Goal: Task Accomplishment & Management: Manage account settings

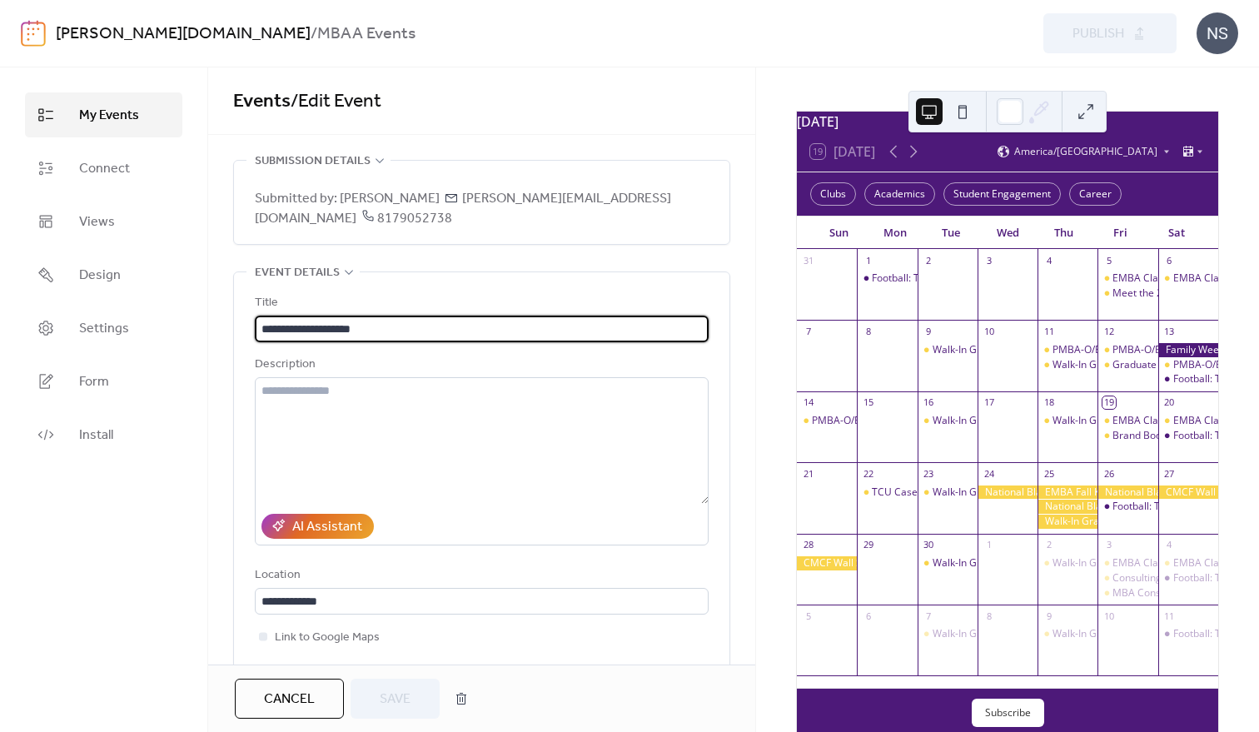
scroll to position [87, 0]
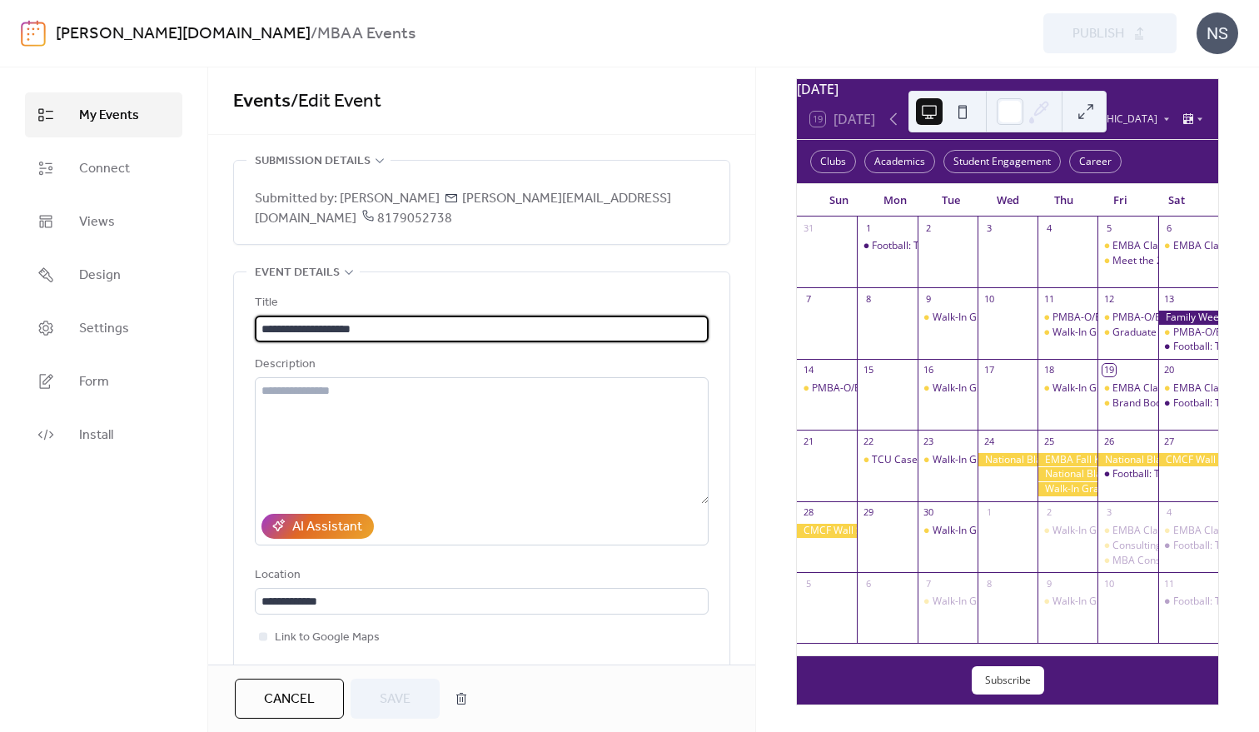
drag, startPoint x: 286, startPoint y: 690, endPoint x: 355, endPoint y: 674, distance: 70.9
click at [286, 690] on span "Cancel" at bounding box center [289, 700] width 51 height 20
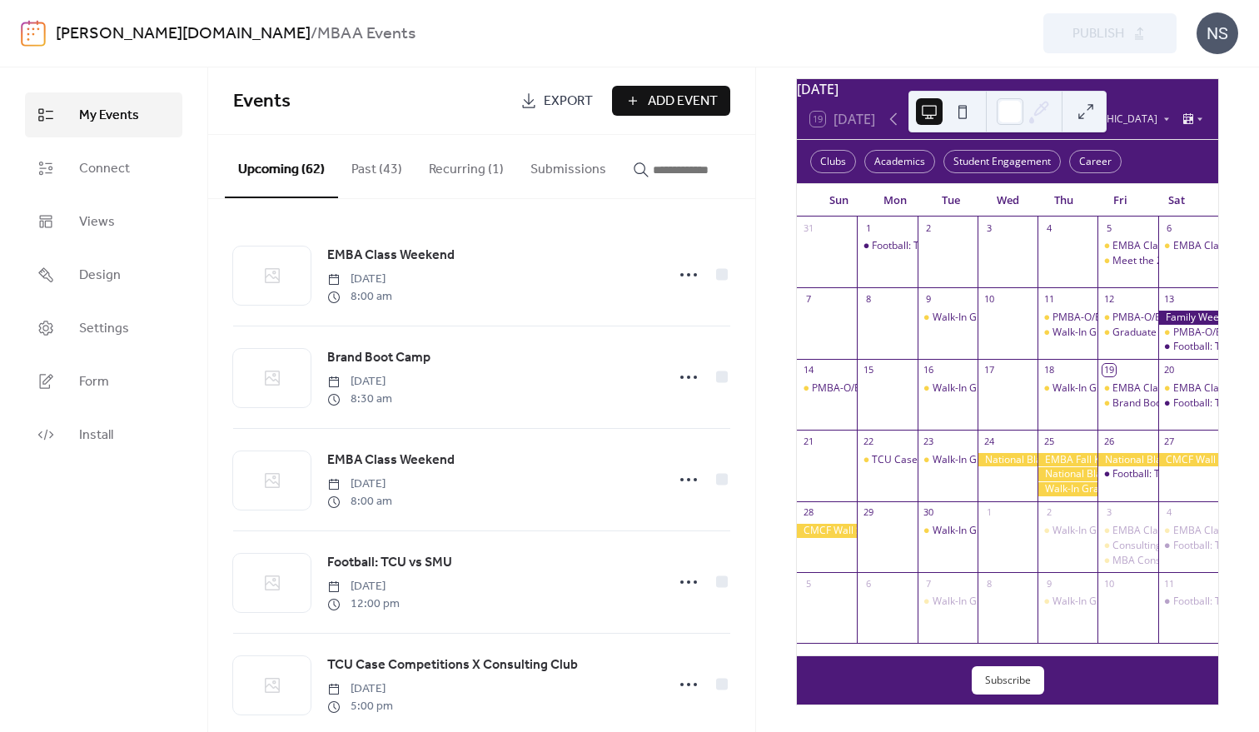
click at [557, 168] on button "Submissions" at bounding box center [568, 166] width 102 height 62
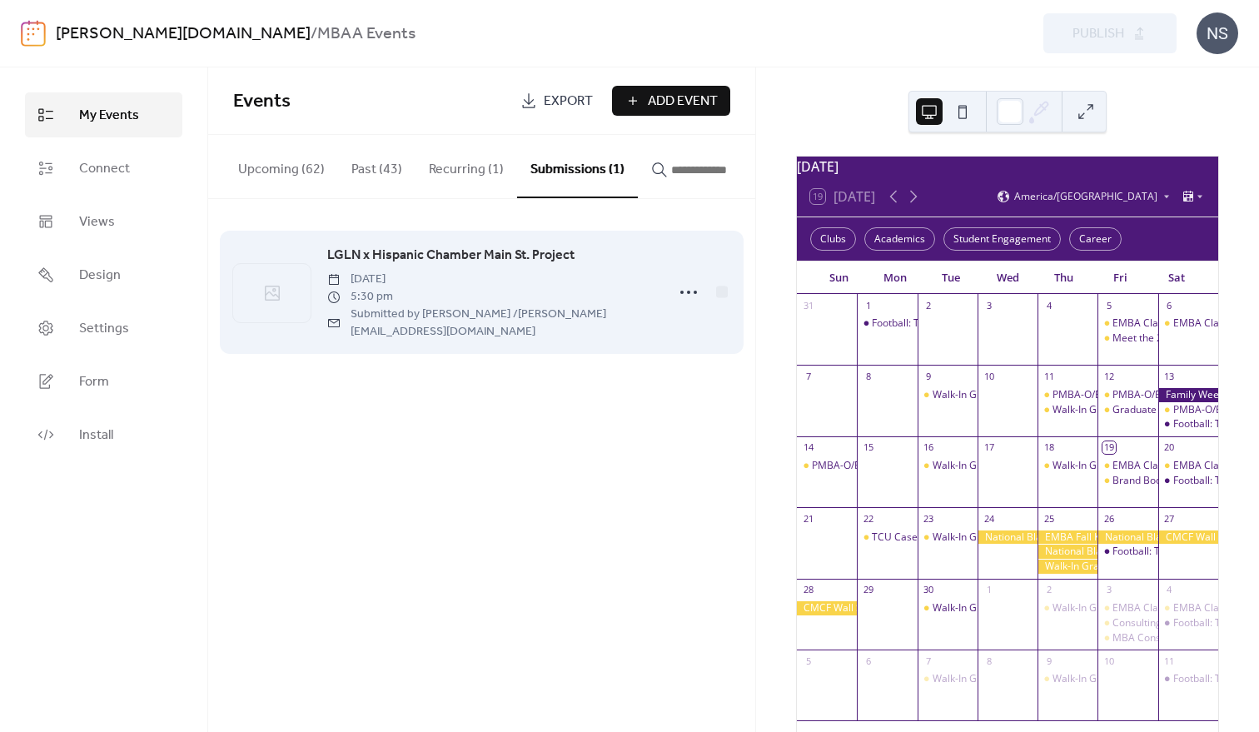
click at [446, 258] on span "LGLN x Hispanic Chamber Main St. Project" at bounding box center [450, 256] width 247 height 20
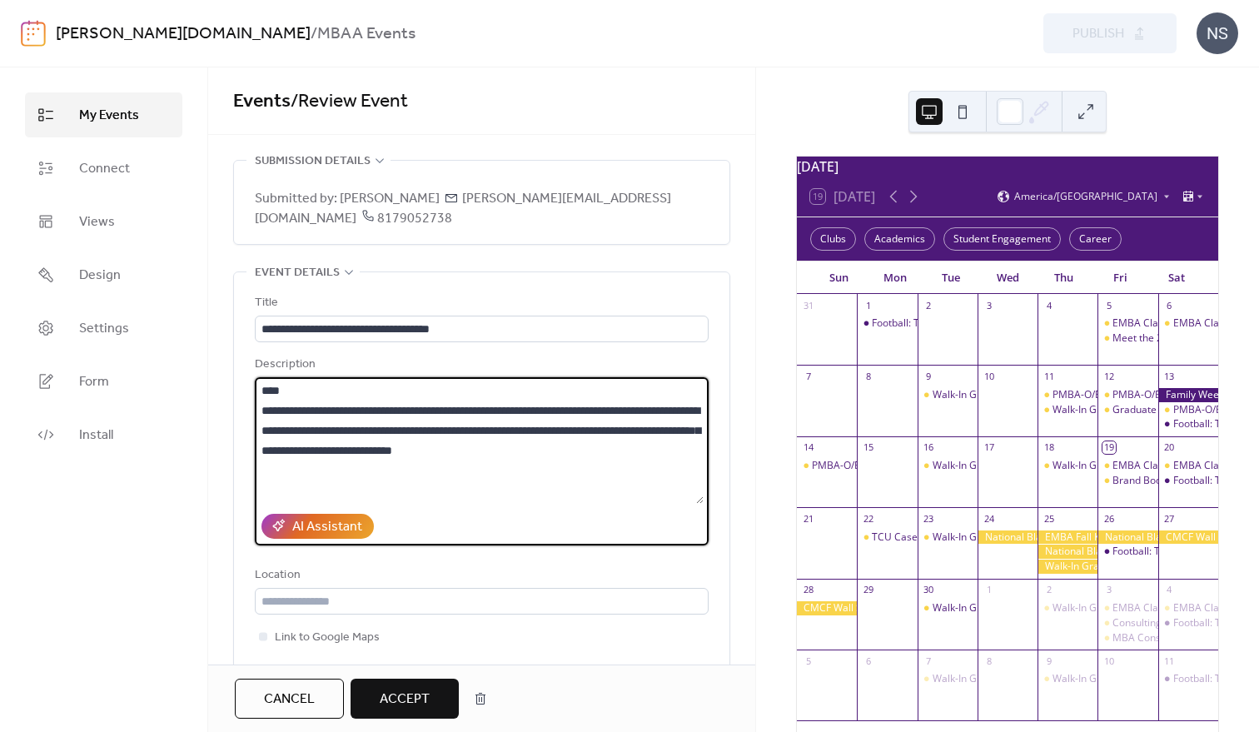
drag, startPoint x: 326, startPoint y: 371, endPoint x: 237, endPoint y: 367, distance: 90.0
click at [237, 367] on div "**********" at bounding box center [482, 500] width 496 height 456
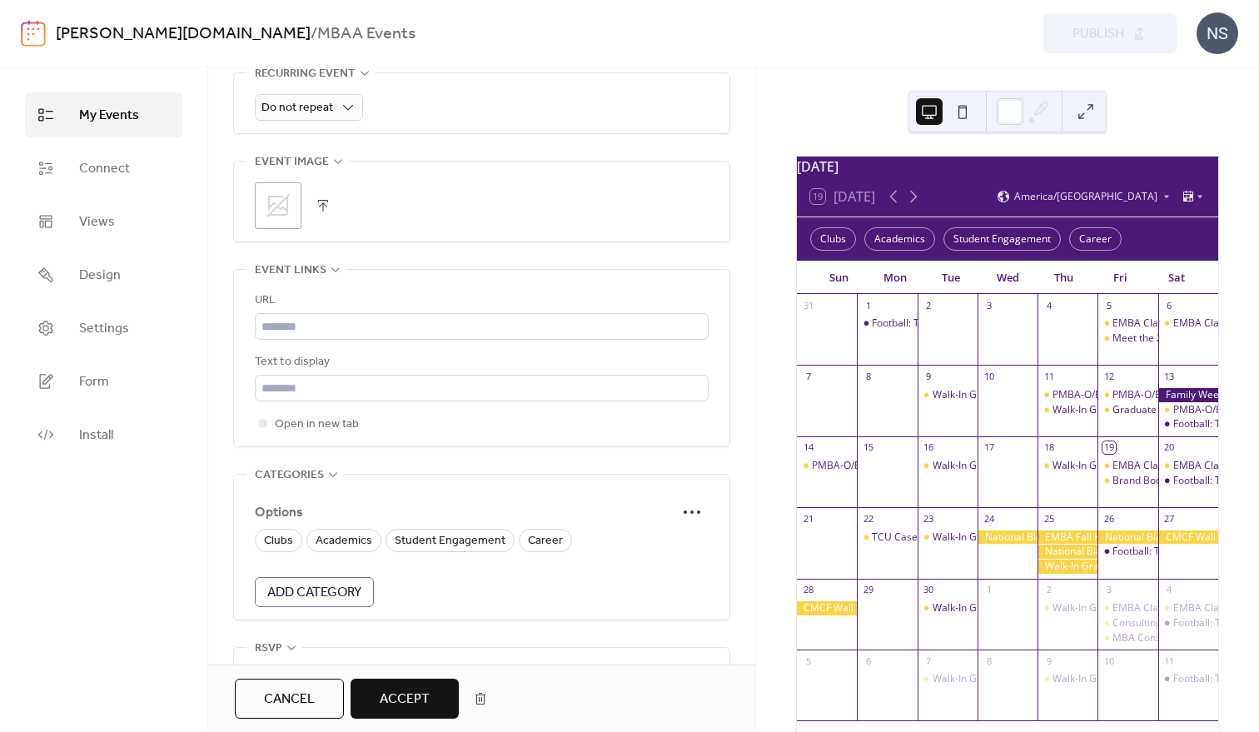
scroll to position [974, 0]
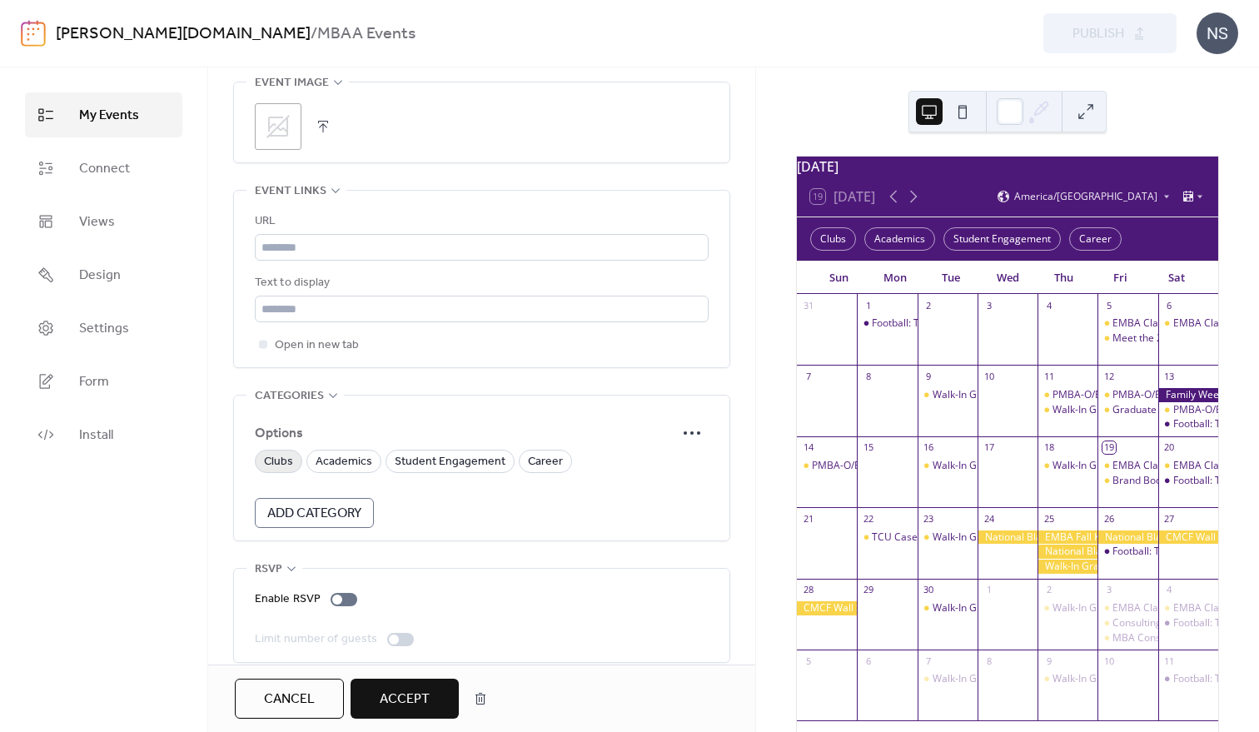
type textarea "**********"
click at [279, 452] on span "Clubs" at bounding box center [278, 462] width 29 height 20
click at [400, 700] on span "Accept" at bounding box center [405, 700] width 50 height 20
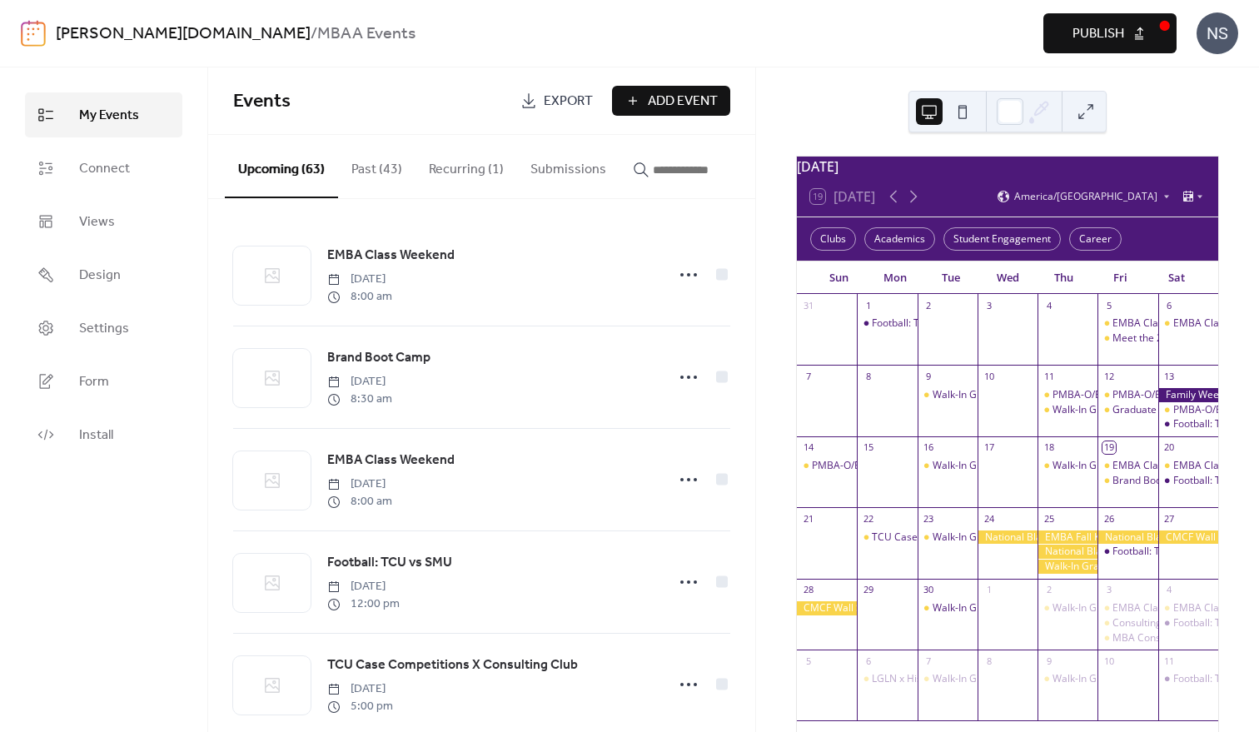
click at [1111, 29] on span "Publish" at bounding box center [1099, 34] width 52 height 20
